Goal: Find contact information: Find contact information

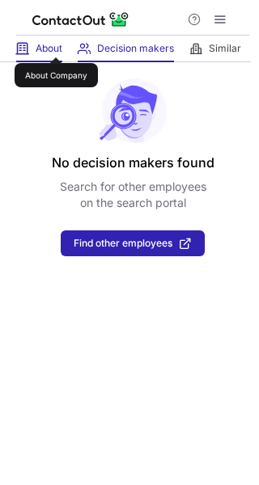
click at [56, 43] on span "About" at bounding box center [49, 48] width 27 height 13
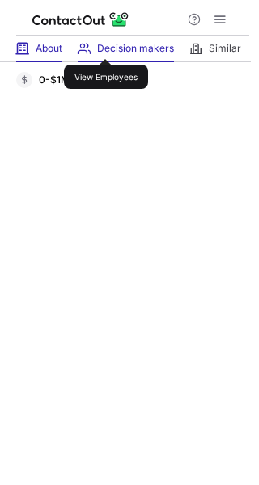
click at [106, 45] on span "Decision makers" at bounding box center [135, 48] width 77 height 13
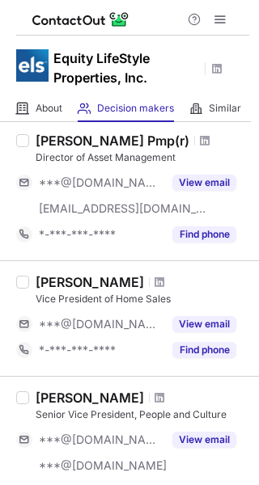
scroll to position [324, 0]
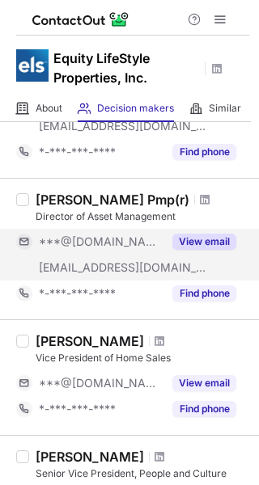
click at [208, 244] on button "View email" at bounding box center [204, 242] width 64 height 16
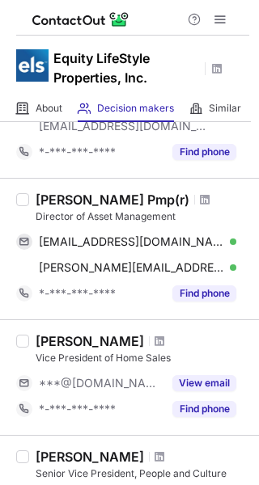
click at [40, 197] on div "Julia Estevez Losada Pmp(r)" at bounding box center [113, 200] width 154 height 16
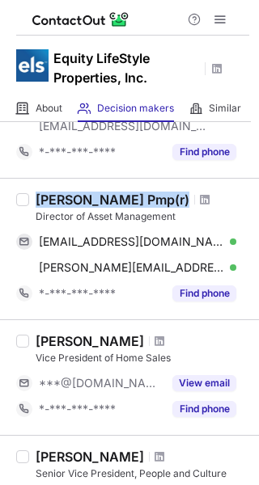
click at [40, 197] on div "Julia Estevez Losada Pmp(r)" at bounding box center [113, 200] width 154 height 16
copy div "Julia Estevez Losada Pmp(r)"
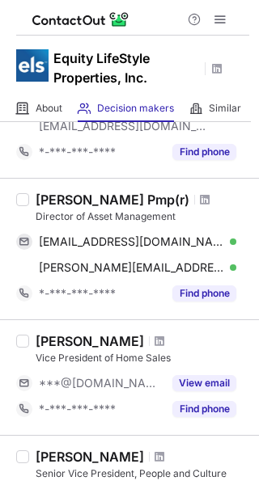
click at [36, 214] on div "Director of Asset Management" at bounding box center [143, 217] width 214 height 15
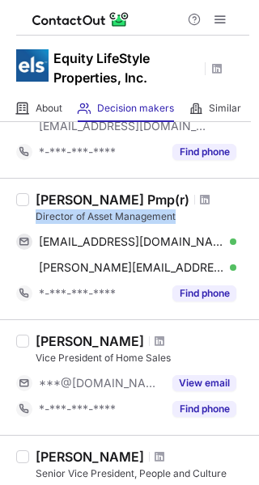
click at [36, 214] on div "Director of Asset Management" at bounding box center [143, 217] width 214 height 15
copy div "Director of Asset Management"
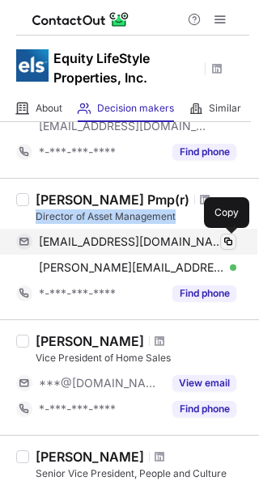
click at [230, 240] on span at bounding box center [228, 241] width 13 height 13
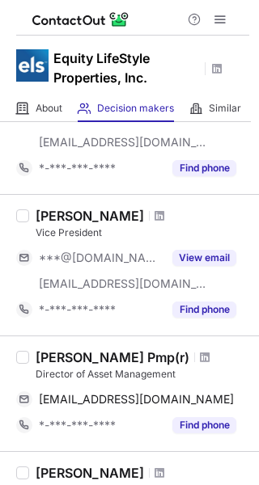
scroll to position [165, 0]
